Goal: Transaction & Acquisition: Book appointment/travel/reservation

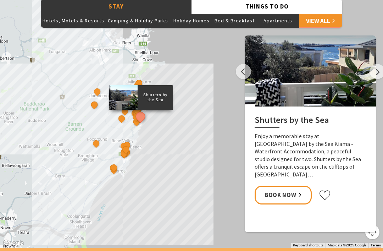
scroll to position [592, 0]
click at [277, 185] on link "Book Now" at bounding box center [283, 194] width 57 height 19
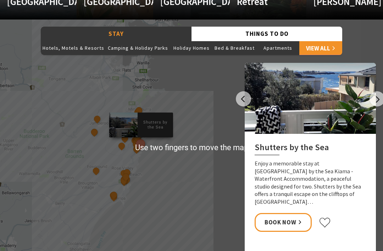
scroll to position [565, 0]
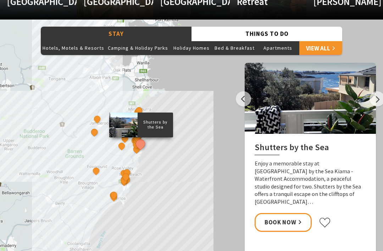
click at [239, 98] on button "Previous" at bounding box center [243, 98] width 15 height 15
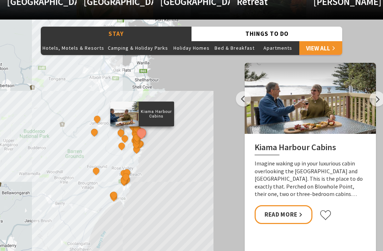
click at [277, 210] on link "Read More" at bounding box center [284, 214] width 58 height 19
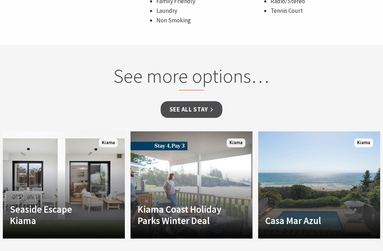
scroll to position [590, 0]
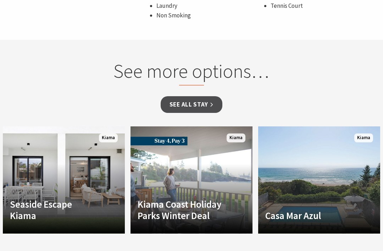
click at [205, 105] on link "See all Stay" at bounding box center [192, 104] width 62 height 17
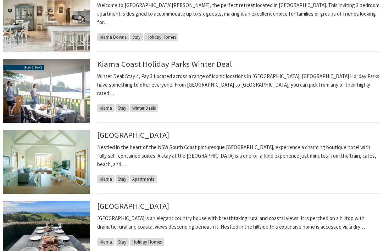
scroll to position [351, 0]
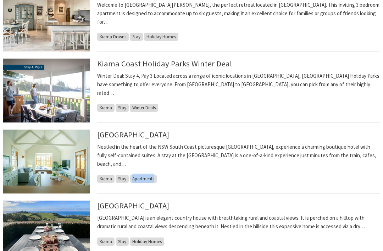
click at [215, 195] on li "Bellevue Boutique Hotel Kiama Nestled in the heart of the NSW South Coast pictu…" at bounding box center [191, 164] width 383 height 71
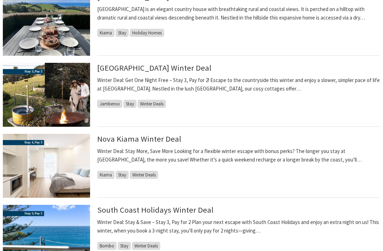
scroll to position [559, 0]
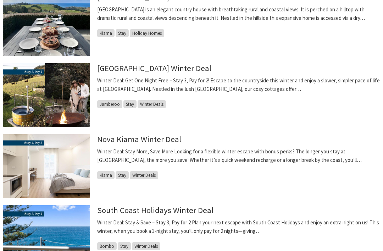
click at [148, 177] on span "Winter Deals" at bounding box center [144, 175] width 28 height 8
click at [147, 171] on span "Winter Deals" at bounding box center [144, 175] width 28 height 8
click at [35, 154] on img at bounding box center [46, 166] width 87 height 64
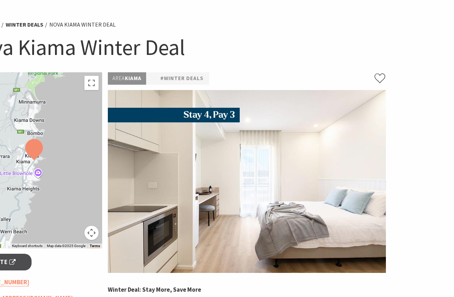
scroll to position [33, 51]
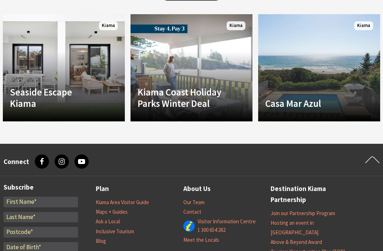
scroll to position [702, 0]
click at [322, 96] on h4 "Casa Mar Azul" at bounding box center [309, 101] width 89 height 11
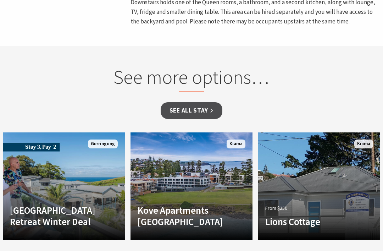
scroll to position [457, 0]
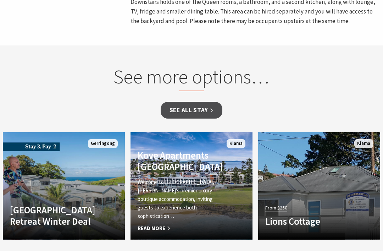
click at [160, 224] on span "Read More" at bounding box center [182, 228] width 89 height 9
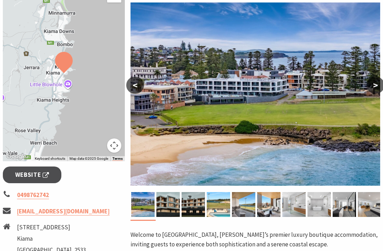
scroll to position [126, 0]
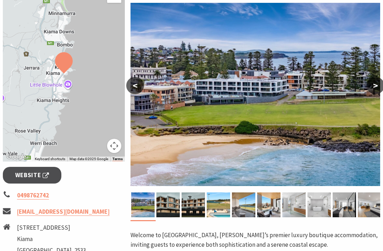
click at [73, 212] on link "reservations@kiamakove.com.au" at bounding box center [63, 211] width 93 height 8
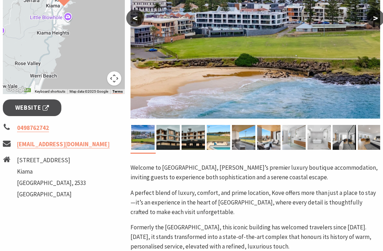
scroll to position [193, 0]
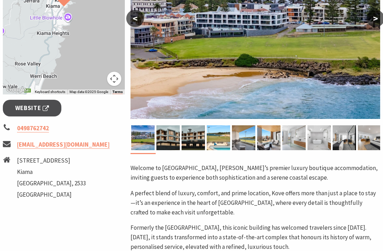
click at [39, 161] on li "10 Bong Bong Street" at bounding box center [51, 161] width 69 height 10
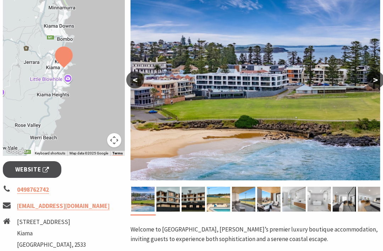
scroll to position [0, 0]
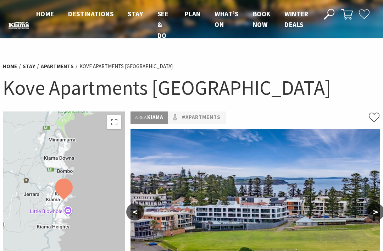
click at [111, 70] on li "Kove Apartments [GEOGRAPHIC_DATA]" at bounding box center [125, 66] width 93 height 9
click at [101, 68] on li "Kove Apartments Kiama" at bounding box center [125, 66] width 93 height 9
click at [30, 69] on link "Stay" at bounding box center [29, 66] width 12 height 7
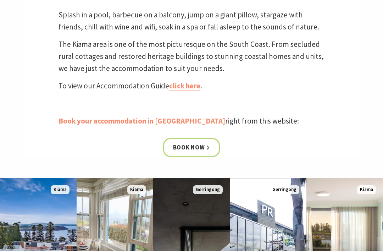
scroll to position [236, 0]
click at [188, 89] on link "click here" at bounding box center [184, 86] width 31 height 10
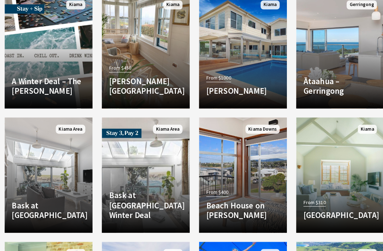
scroll to position [758, 0]
click at [116, 233] on div "Another Image Used Bask at [GEOGRAPHIC_DATA] Winter Deal Winter Deal: Stay 3 Ni…" at bounding box center [144, 177] width 96 height 122
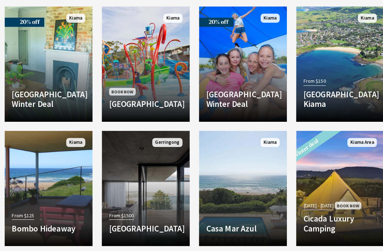
scroll to position [989, 0]
click at [59, 217] on h4 "Bombo Hideaway" at bounding box center [48, 222] width 72 height 10
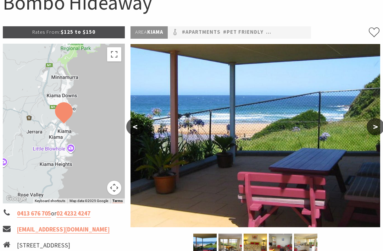
scroll to position [85, 0]
click at [116, 55] on button "Toggle fullscreen view" at bounding box center [114, 54] width 14 height 14
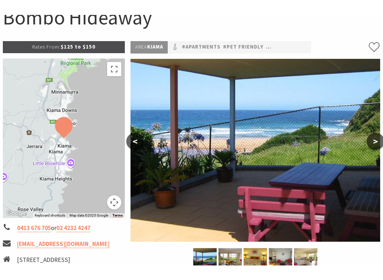
scroll to position [7, 0]
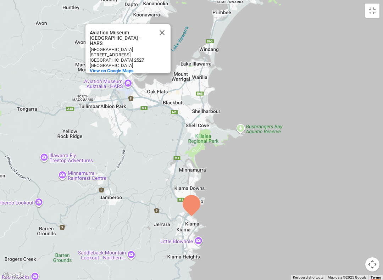
click at [166, 31] on button "Close" at bounding box center [162, 32] width 17 height 17
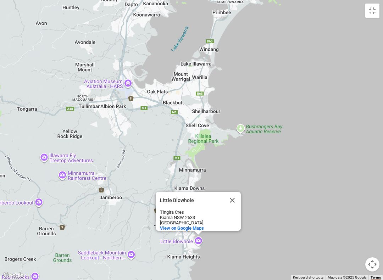
click at [232, 196] on button "Close" at bounding box center [232, 200] width 17 height 17
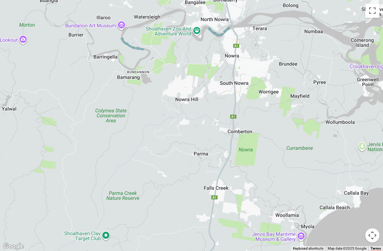
scroll to position [0, 0]
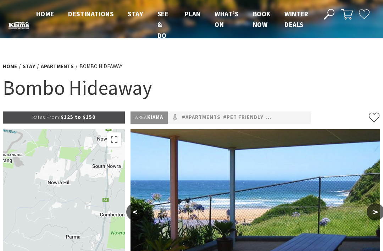
click at [118, 140] on button "Toggle fullscreen view" at bounding box center [114, 139] width 14 height 14
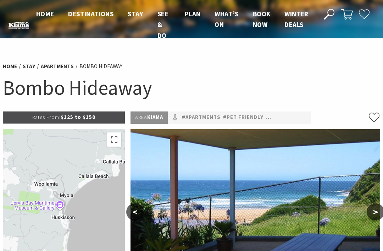
click at [116, 145] on button "Toggle fullscreen view" at bounding box center [114, 139] width 14 height 14
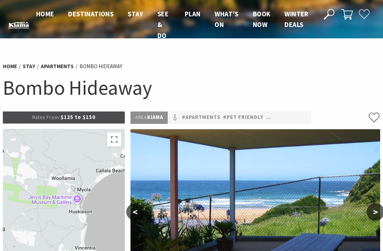
click at [116, 140] on button "Toggle fullscreen view" at bounding box center [114, 139] width 14 height 14
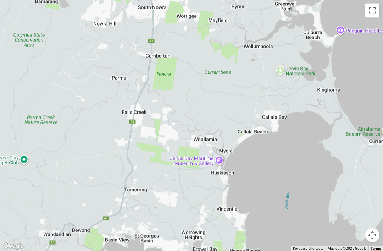
scroll to position [104, 0]
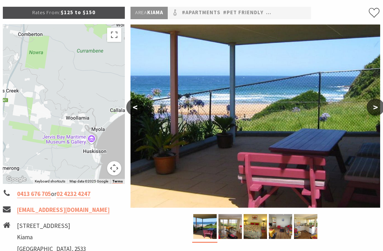
click at [380, 116] on img at bounding box center [256, 116] width 250 height 183
click at [380, 112] on button ">" at bounding box center [376, 107] width 18 height 17
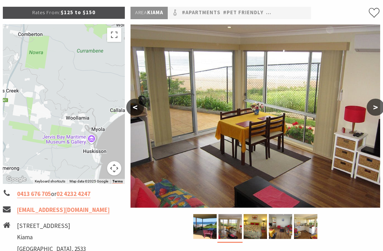
click at [374, 106] on button ">" at bounding box center [376, 107] width 18 height 17
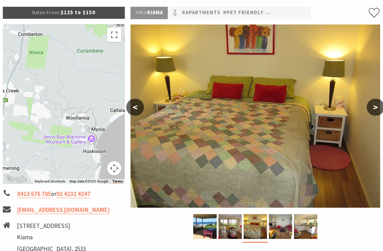
click at [372, 111] on button ">" at bounding box center [376, 107] width 18 height 17
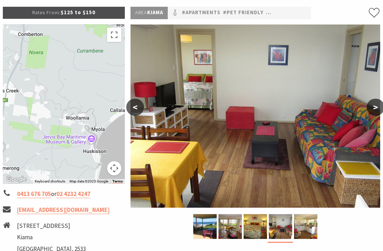
click at [371, 111] on button ">" at bounding box center [376, 107] width 18 height 17
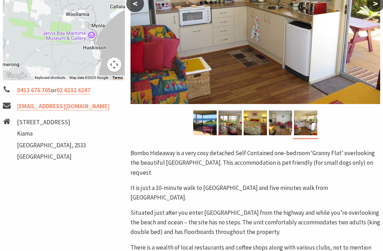
scroll to position [209, 0]
